Goal: Find specific page/section: Find specific page/section

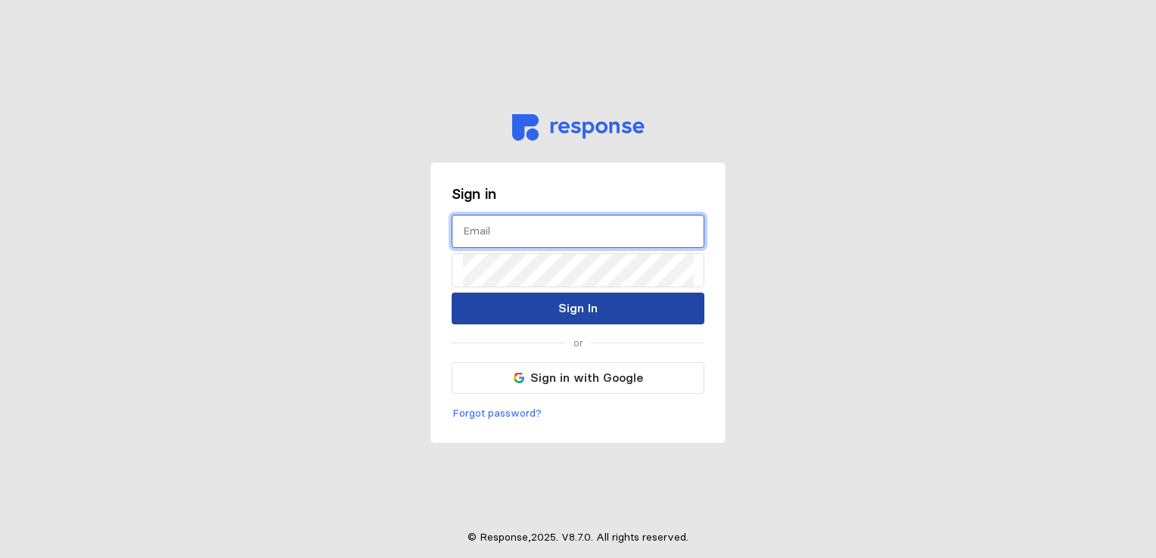
type input "[EMAIL_ADDRESS][DOMAIN_NAME]"
click at [591, 309] on p "Sign In" at bounding box center [577, 308] width 39 height 19
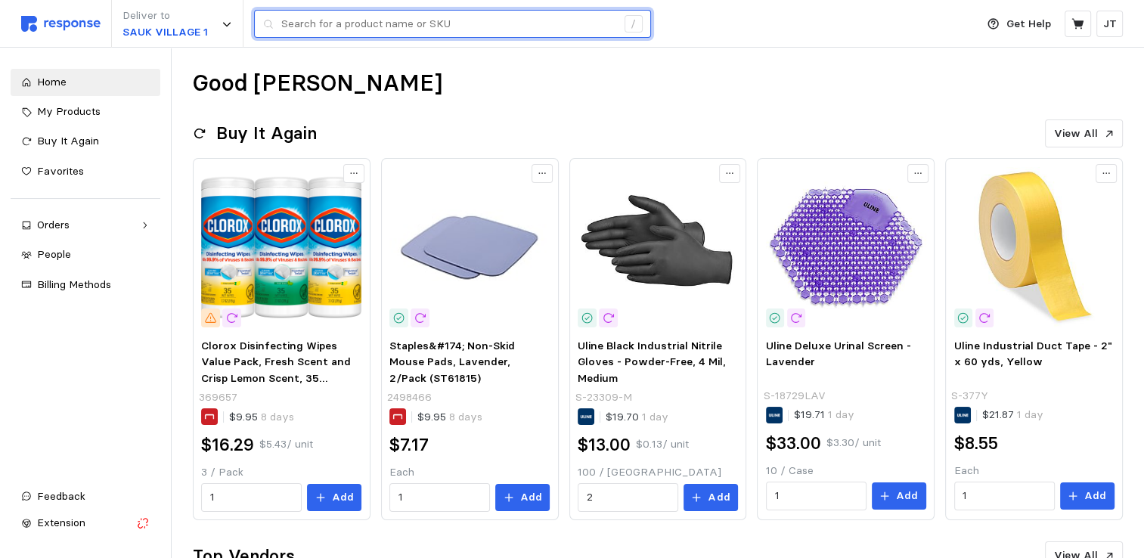
click at [337, 24] on input "text" at bounding box center [448, 24] width 335 height 27
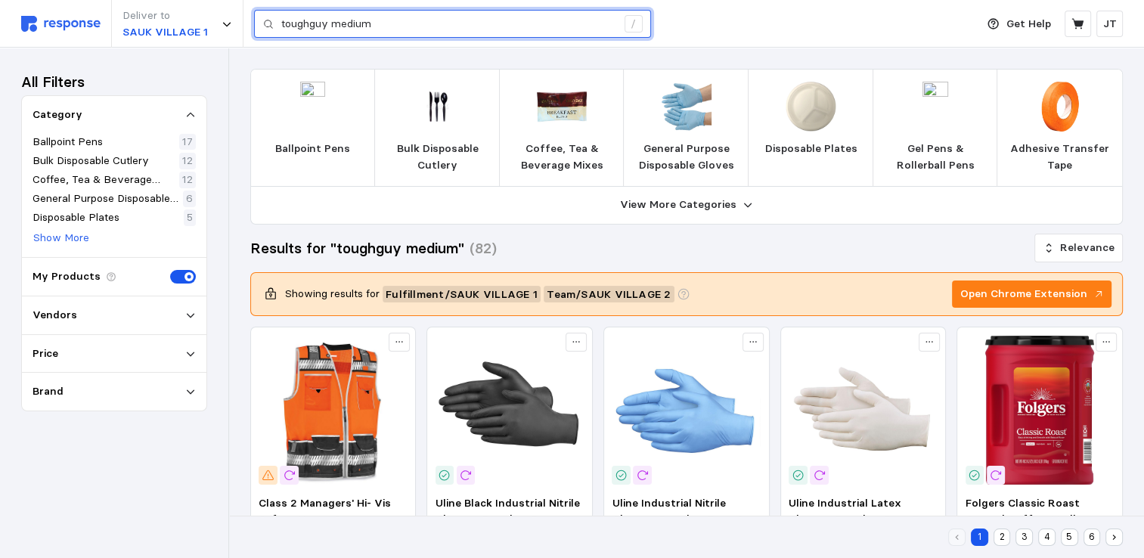
click at [405, 34] on input "toughguy medium" at bounding box center [448, 24] width 335 height 27
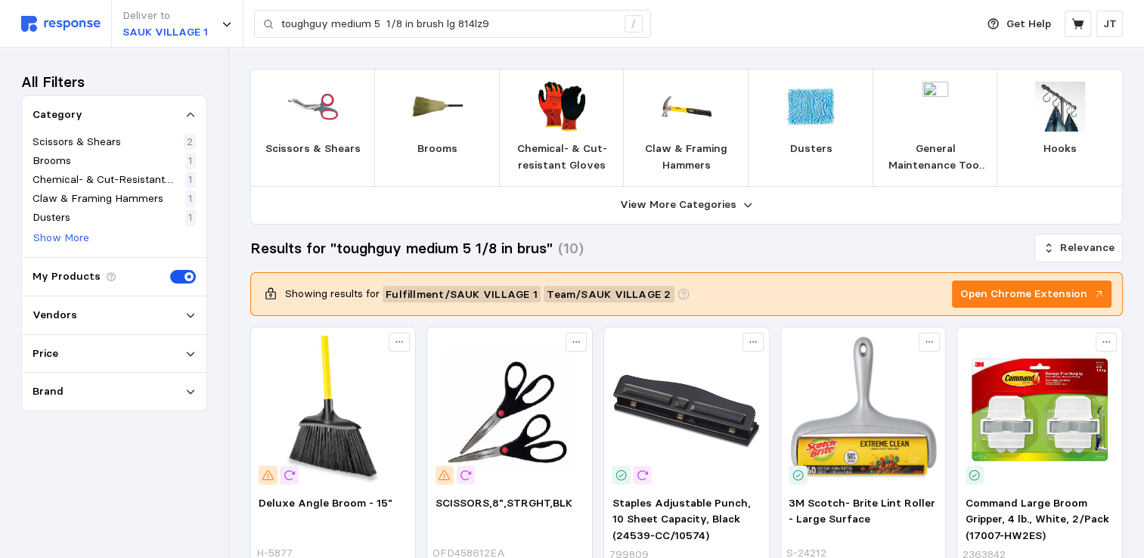
click at [90, 325] on div "Vendors" at bounding box center [114, 315] width 185 height 39
click at [185, 315] on div "Vendors" at bounding box center [114, 315] width 163 height 17
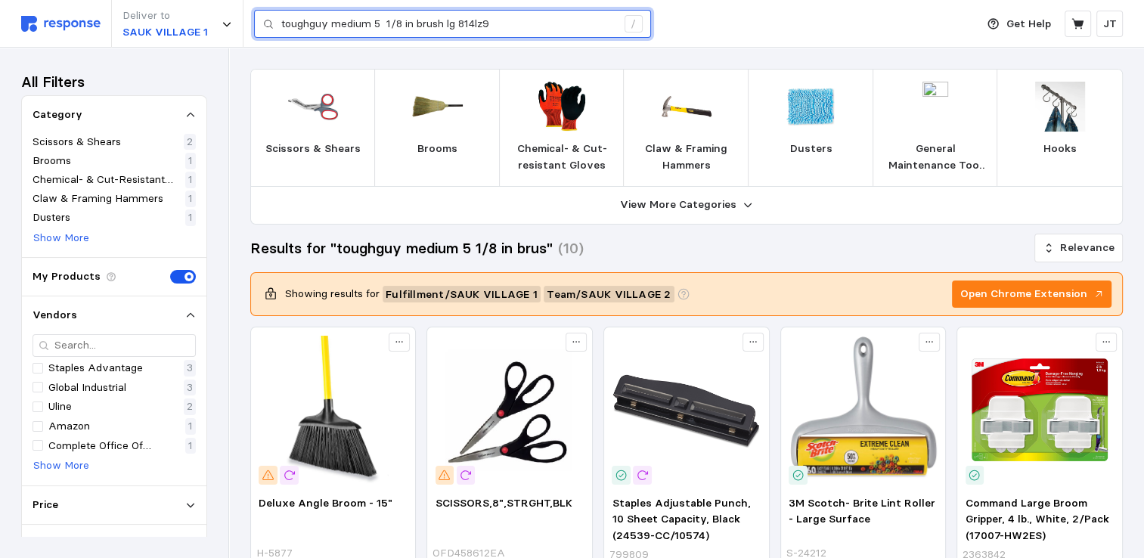
drag, startPoint x: 517, startPoint y: 26, endPoint x: 189, endPoint y: -10, distance: 330.2
click at [189, 0] on html "Deliver to SAUK VILLAGE 1 toughguy medium 5 1/8 in brush lg 814lz9 / Get Help J…" at bounding box center [572, 556] width 1144 height 1113
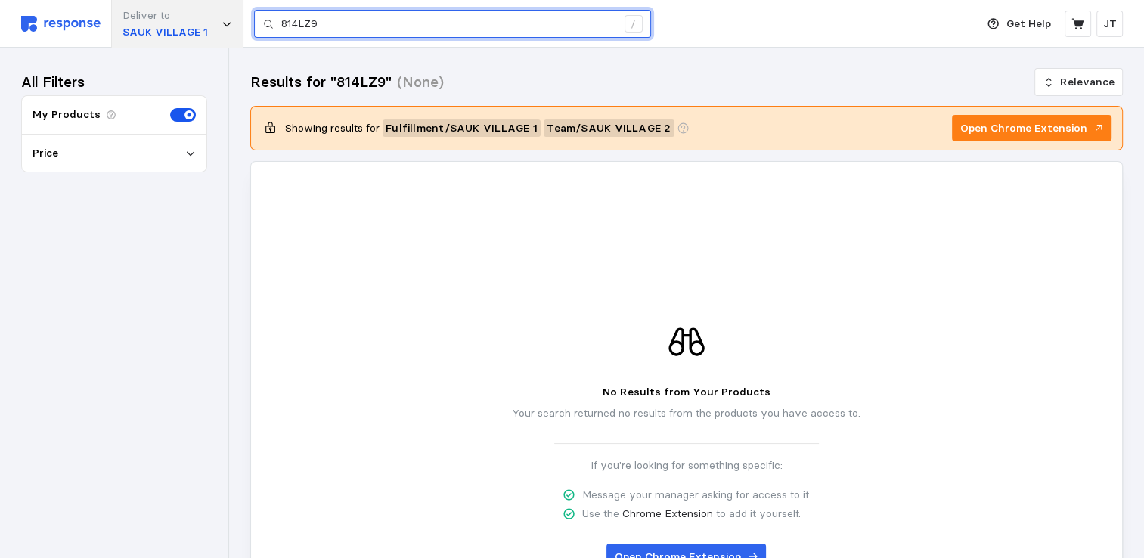
drag, startPoint x: 337, startPoint y: 20, endPoint x: 190, endPoint y: 19, distance: 146.7
click at [188, 20] on div "Deliver to [GEOGRAPHIC_DATA] 1 814LZ9 /" at bounding box center [494, 24] width 947 height 48
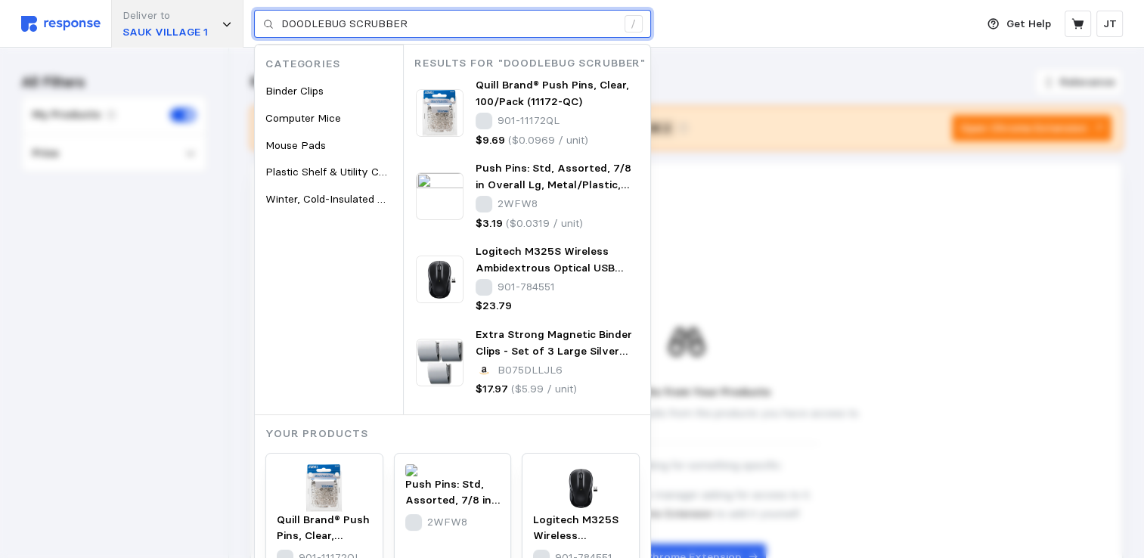
type input "DOODLEBUG SCRUBBER"
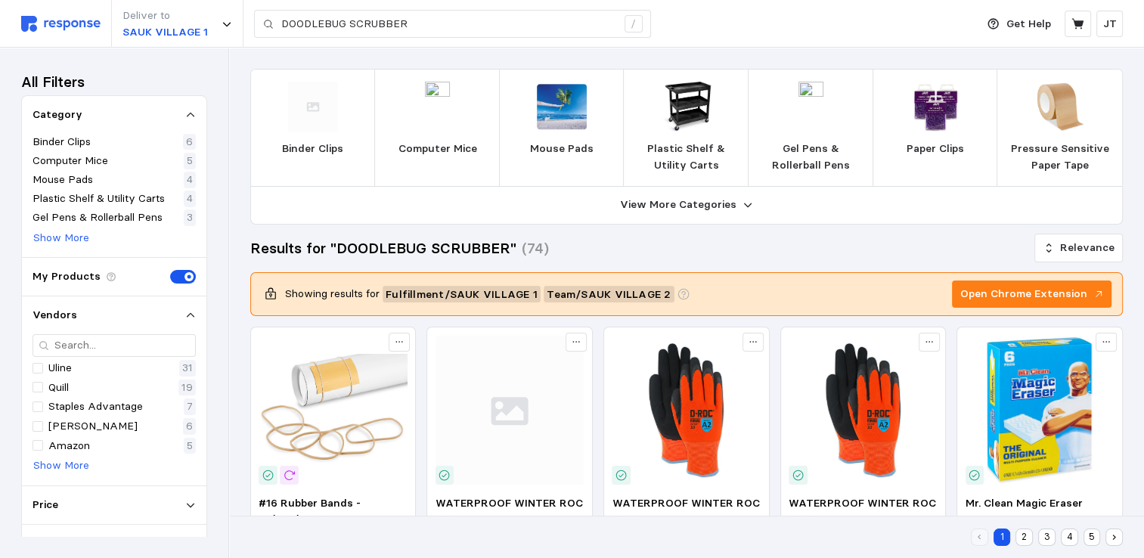
click at [938, 109] on img at bounding box center [936, 107] width 50 height 50
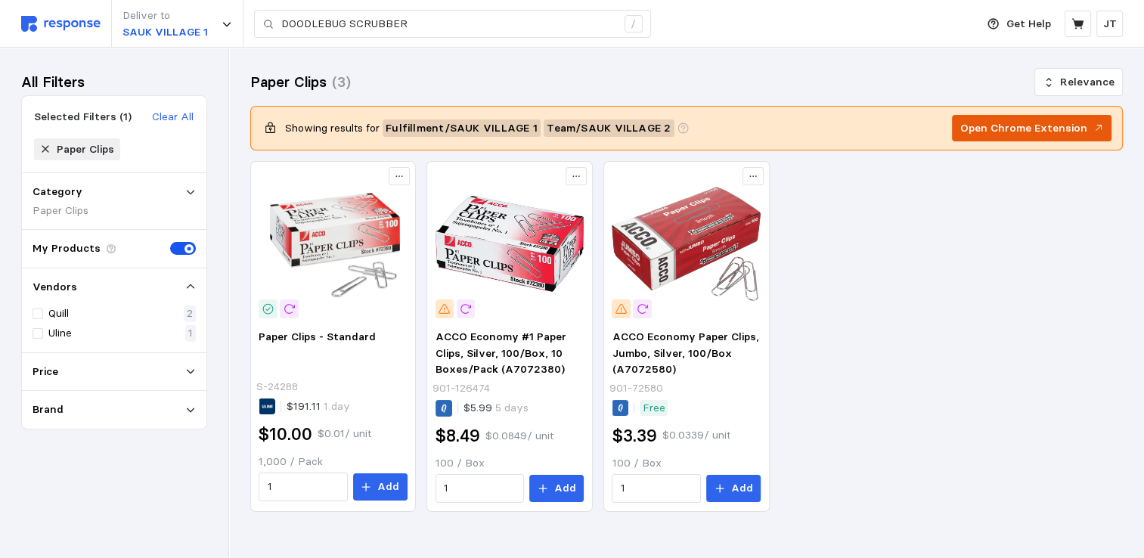
click at [1031, 140] on button "Open Chrome Extension" at bounding box center [1032, 128] width 160 height 27
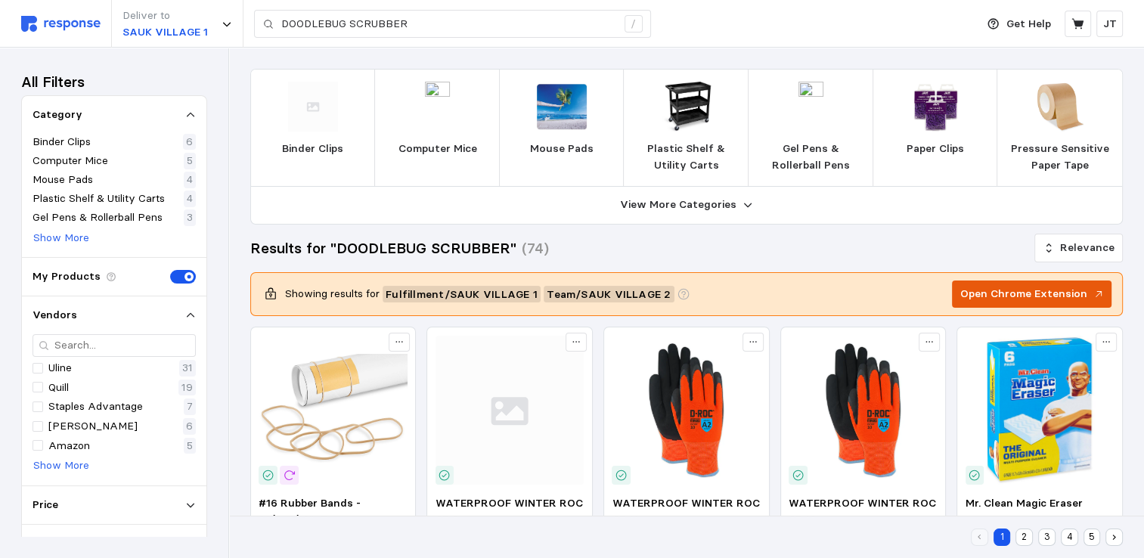
click at [1027, 300] on p "Open Chrome Extension" at bounding box center [1024, 294] width 127 height 17
click at [997, 286] on p "Open Chrome Extension" at bounding box center [1024, 294] width 127 height 17
click at [1024, 289] on p "Open Chrome Extension" at bounding box center [1024, 294] width 127 height 17
click at [1049, 292] on p "Open Chrome Extension" at bounding box center [1024, 294] width 127 height 17
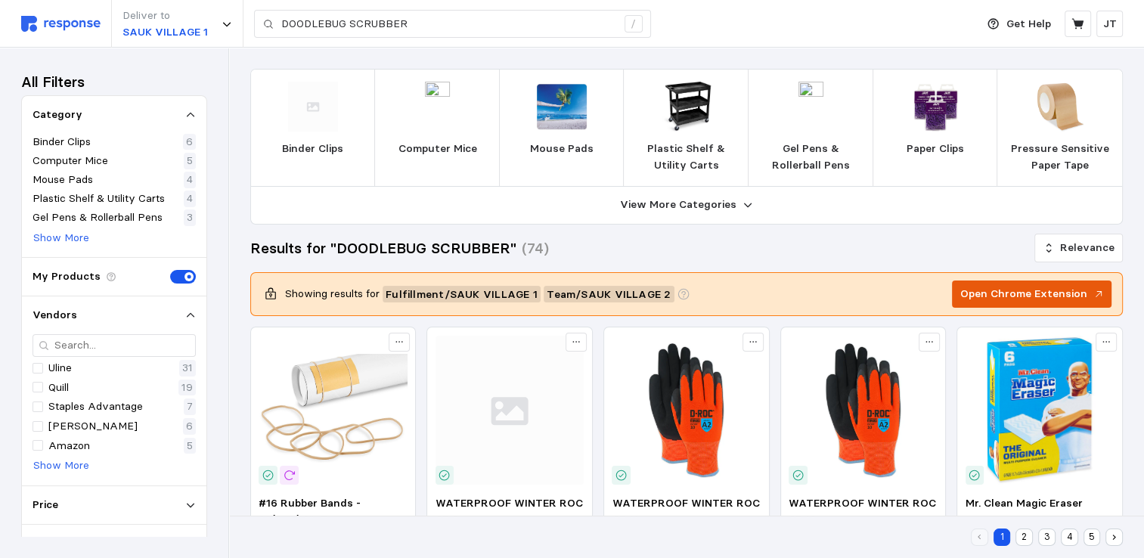
click at [1049, 292] on p "Open Chrome Extension" at bounding box center [1024, 294] width 127 height 17
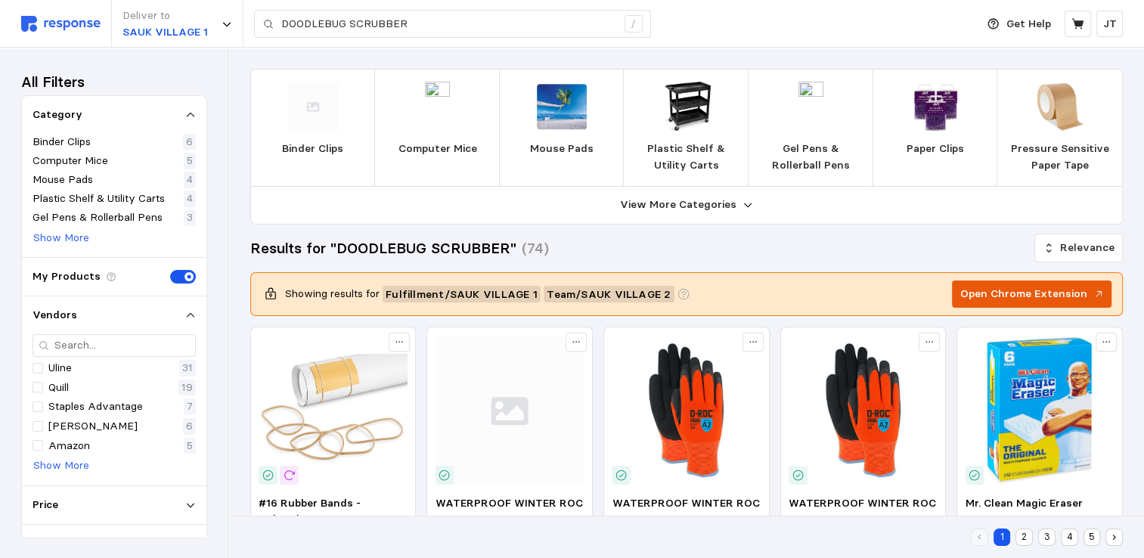
click at [1049, 292] on p "Open Chrome Extension" at bounding box center [1024, 294] width 127 height 17
click at [1053, 293] on p "Open Chrome Extension" at bounding box center [1024, 294] width 127 height 17
click at [1088, 295] on button "Open Chrome Extension" at bounding box center [1032, 294] width 160 height 27
click at [1094, 295] on button "Open Chrome Extension" at bounding box center [1032, 294] width 160 height 27
click at [1094, 295] on icon at bounding box center [1099, 294] width 11 height 11
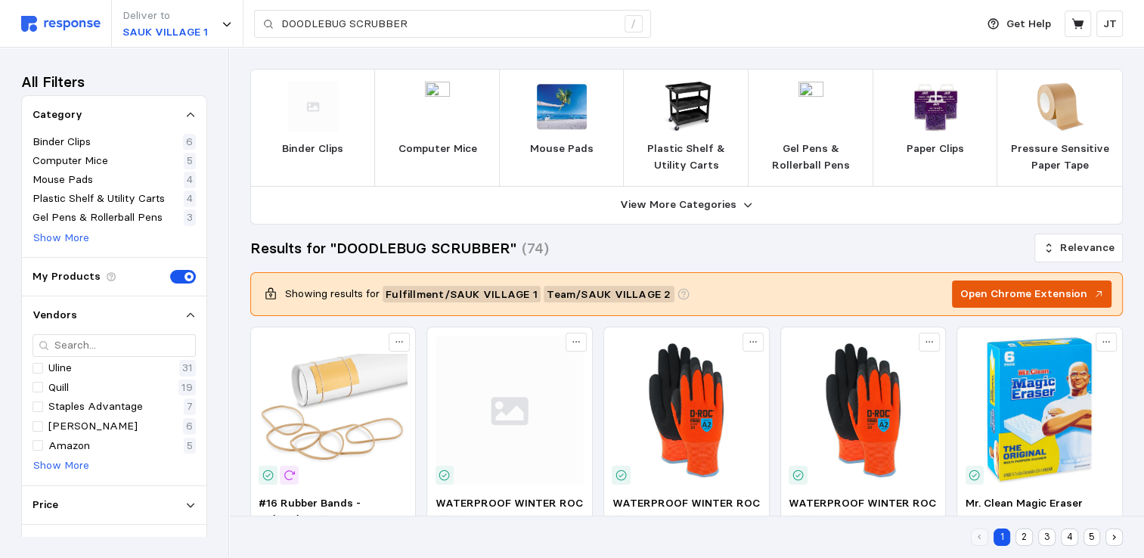
click at [1094, 293] on icon at bounding box center [1099, 294] width 11 height 11
click at [1095, 293] on icon at bounding box center [1099, 294] width 11 height 11
click at [1096, 294] on icon at bounding box center [1099, 294] width 11 height 11
click at [1097, 294] on icon at bounding box center [1099, 294] width 11 height 11
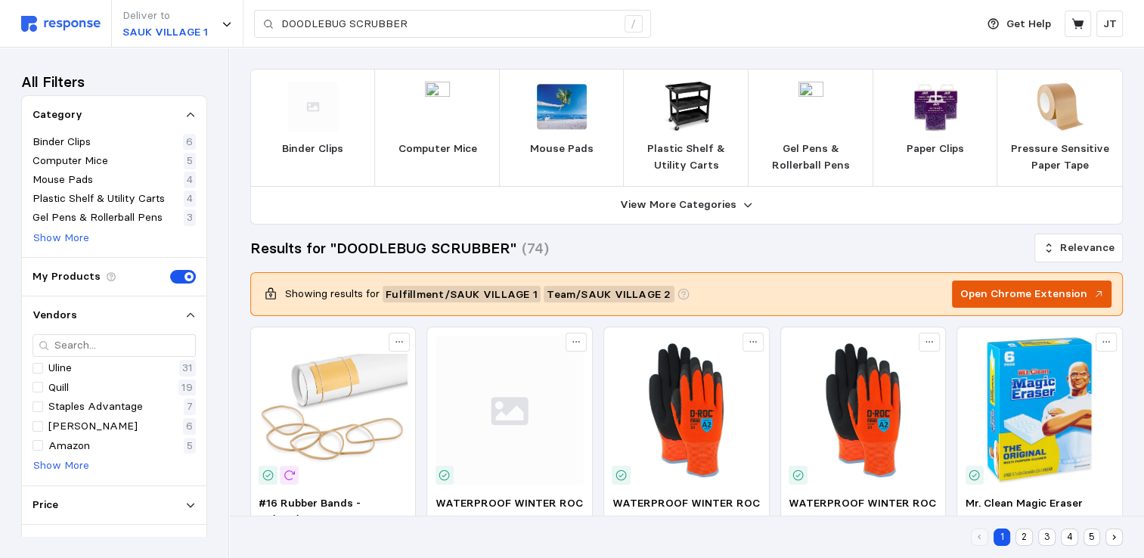
click at [1098, 294] on icon at bounding box center [1099, 294] width 11 height 11
